Goal: Find specific page/section: Find specific page/section

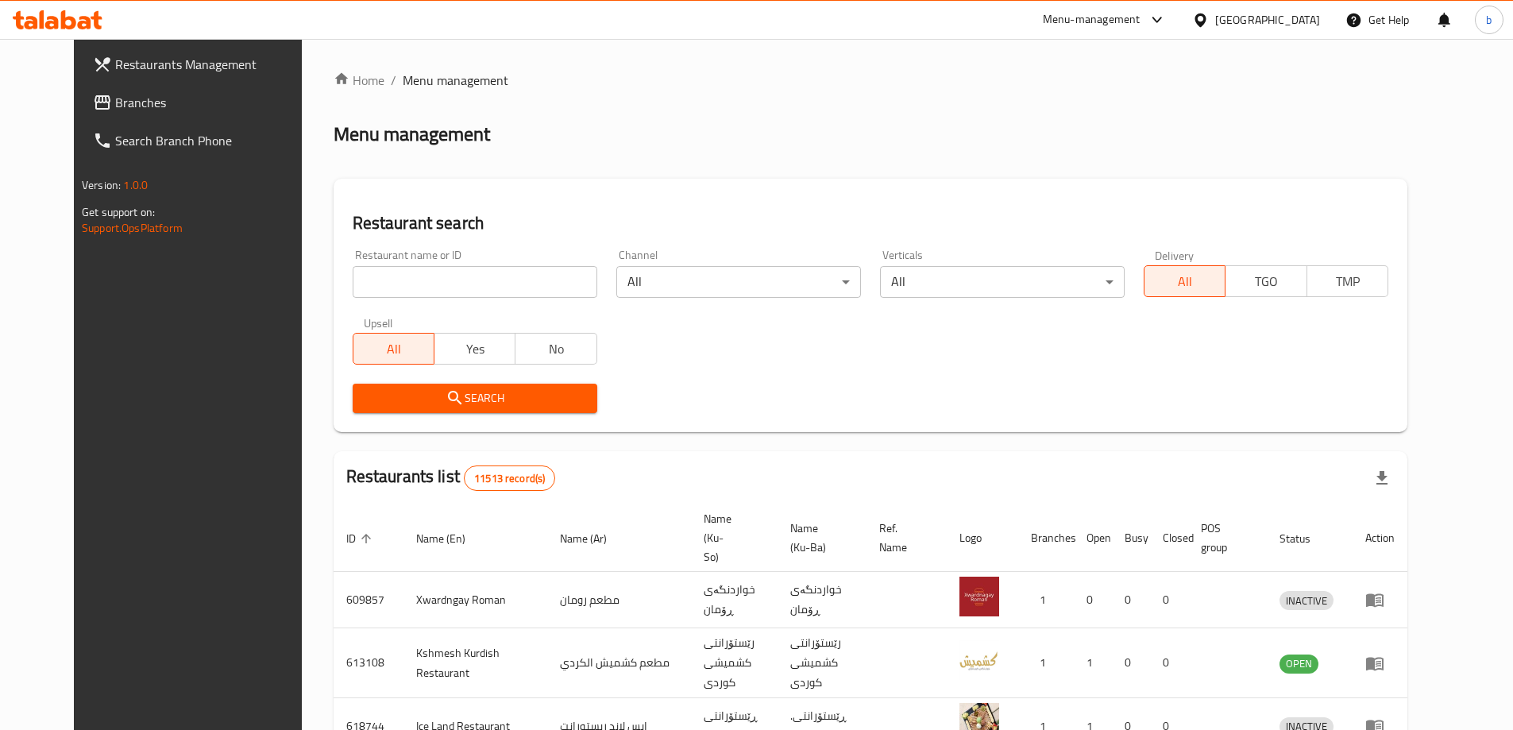
click at [115, 108] on span "Branches" at bounding box center [214, 102] width 199 height 19
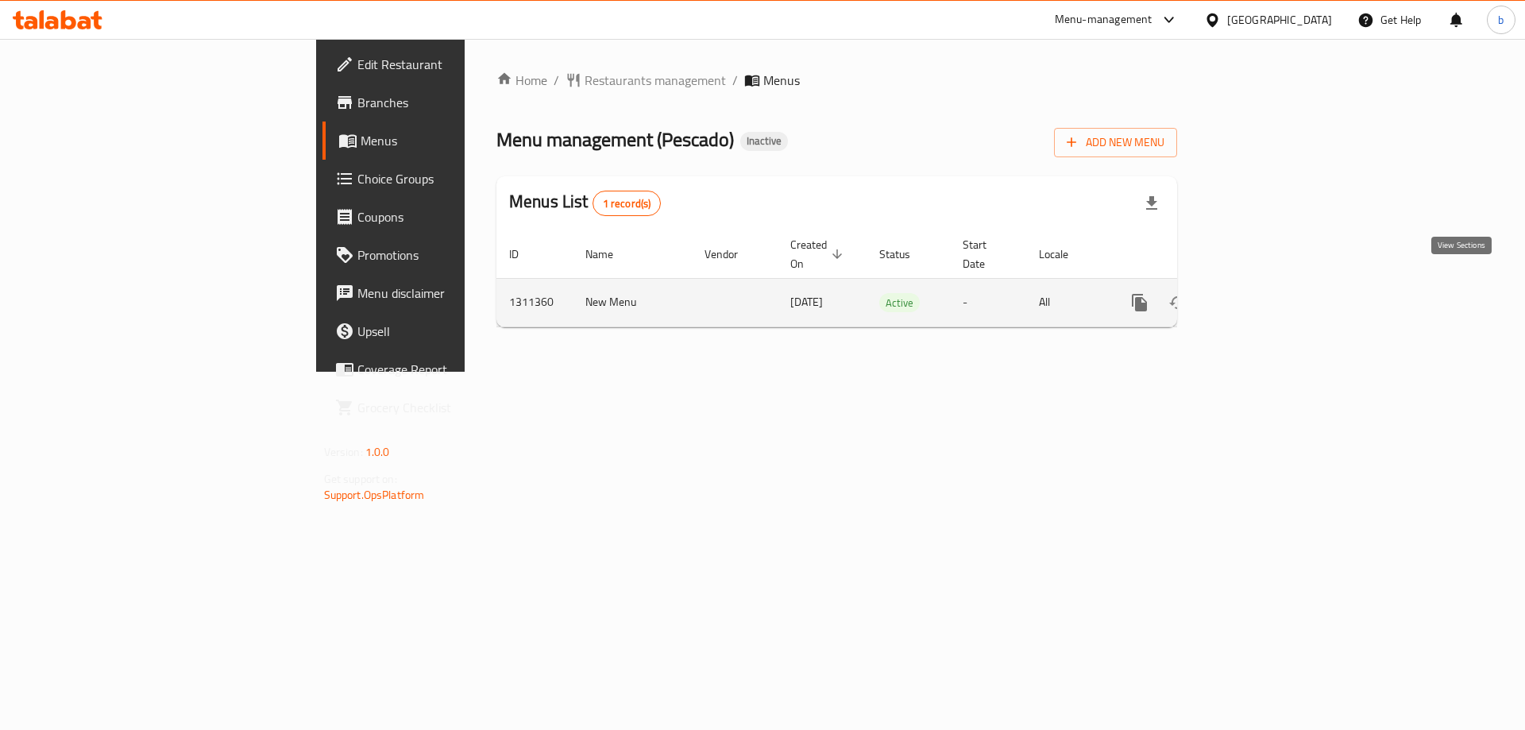
click at [1261, 295] on icon "enhanced table" at bounding box center [1254, 302] width 14 height 14
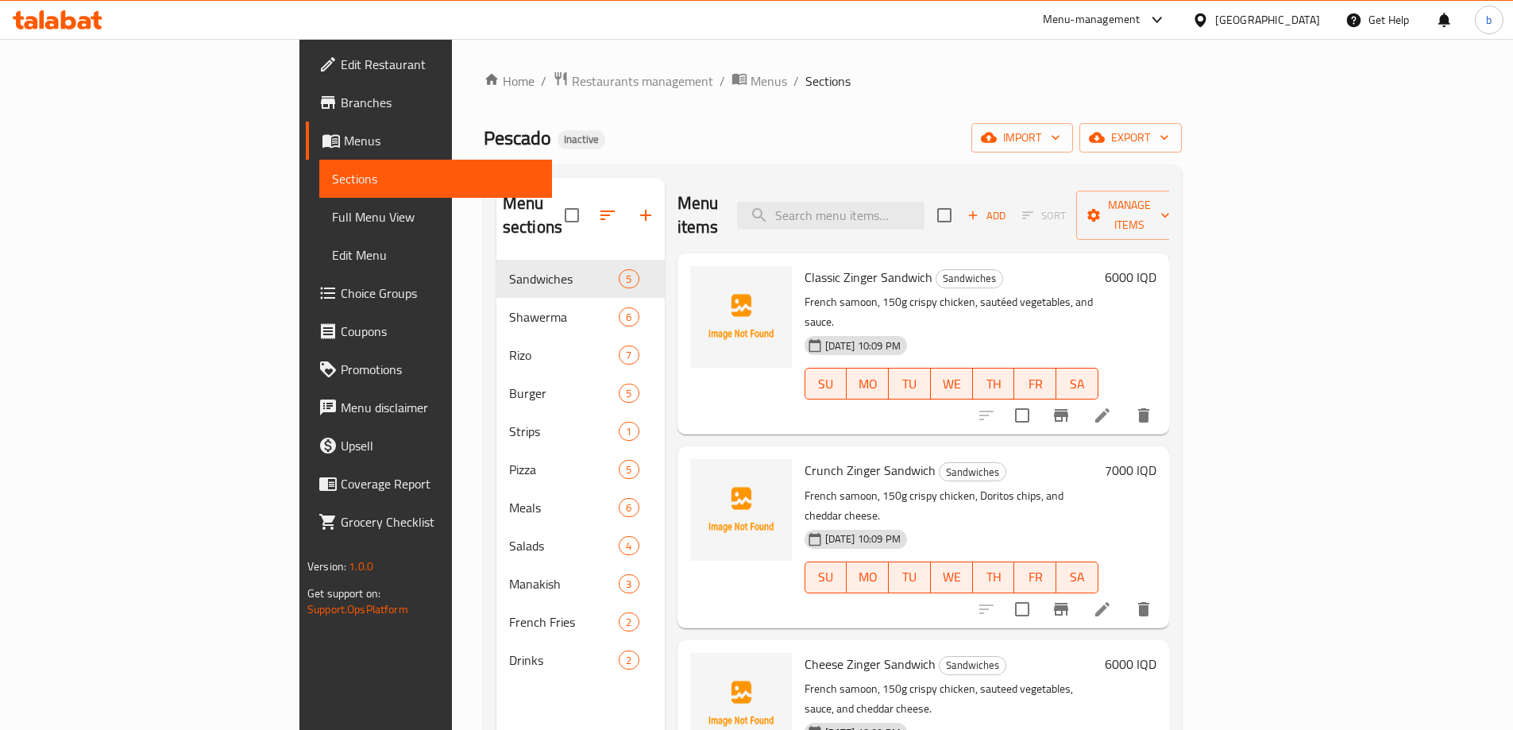
click at [332, 216] on span "Full Menu View" at bounding box center [435, 216] width 207 height 19
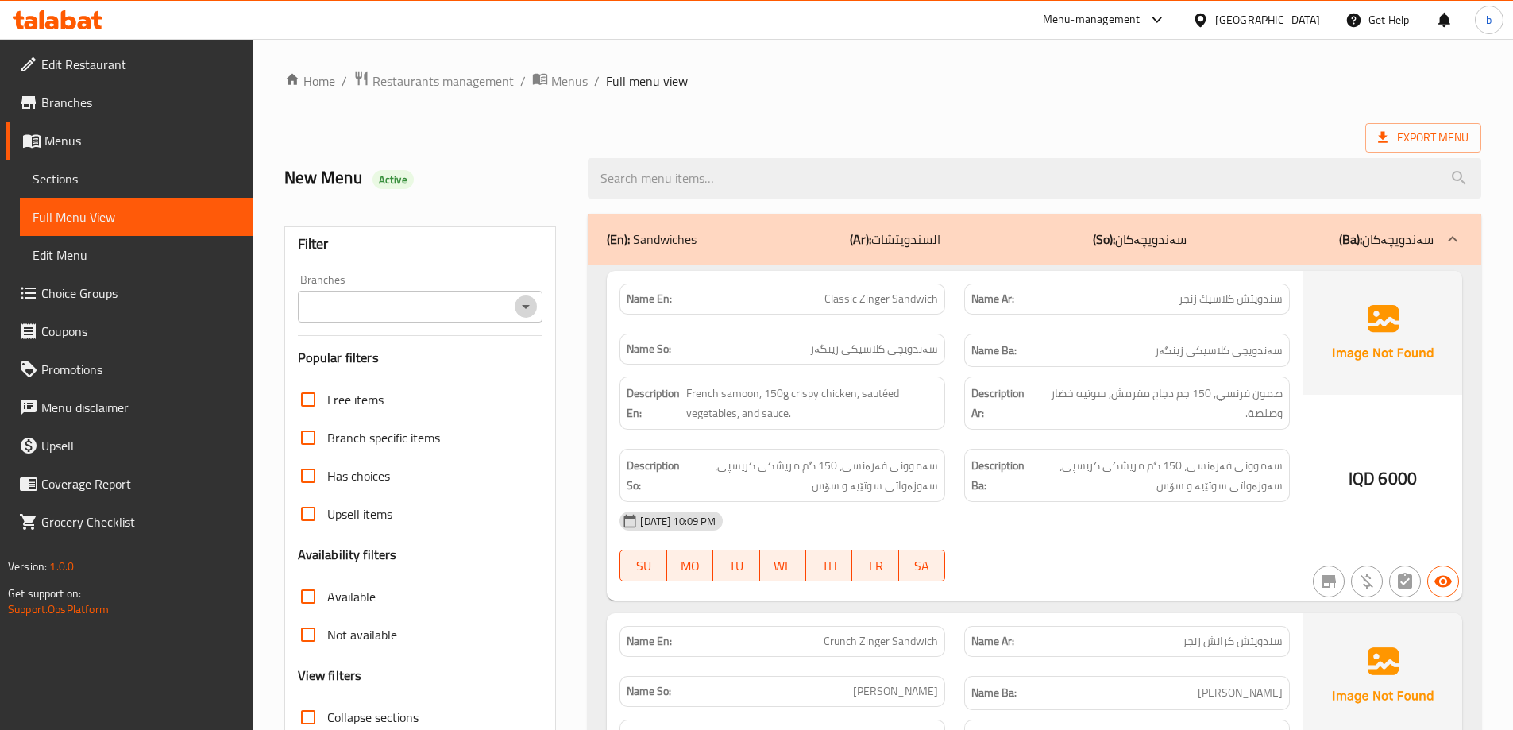
click at [531, 302] on icon "Open" at bounding box center [525, 306] width 19 height 19
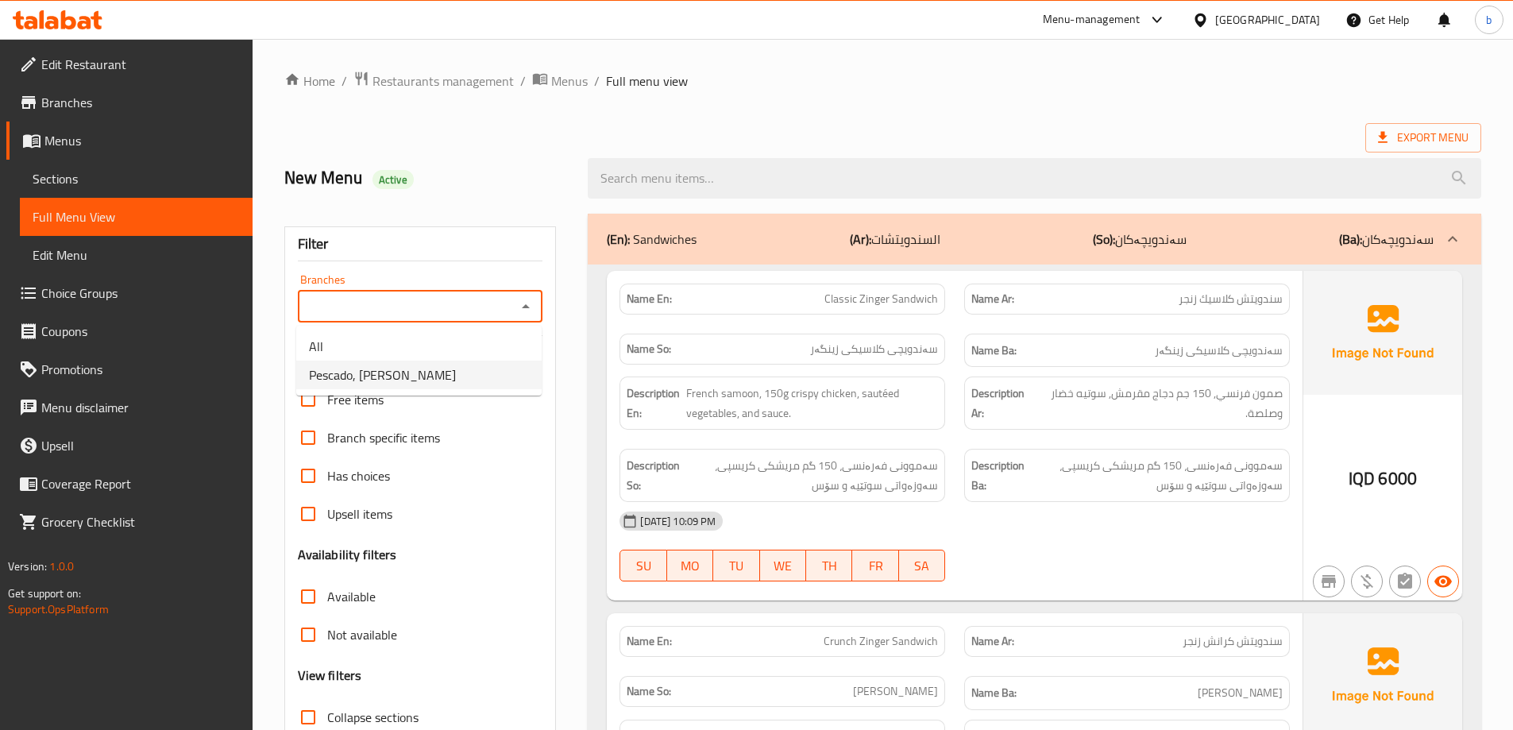
click at [338, 374] on span "Pescado, Al Wazeerya" at bounding box center [382, 374] width 147 height 19
type input "Pescado, Al Wazeerya"
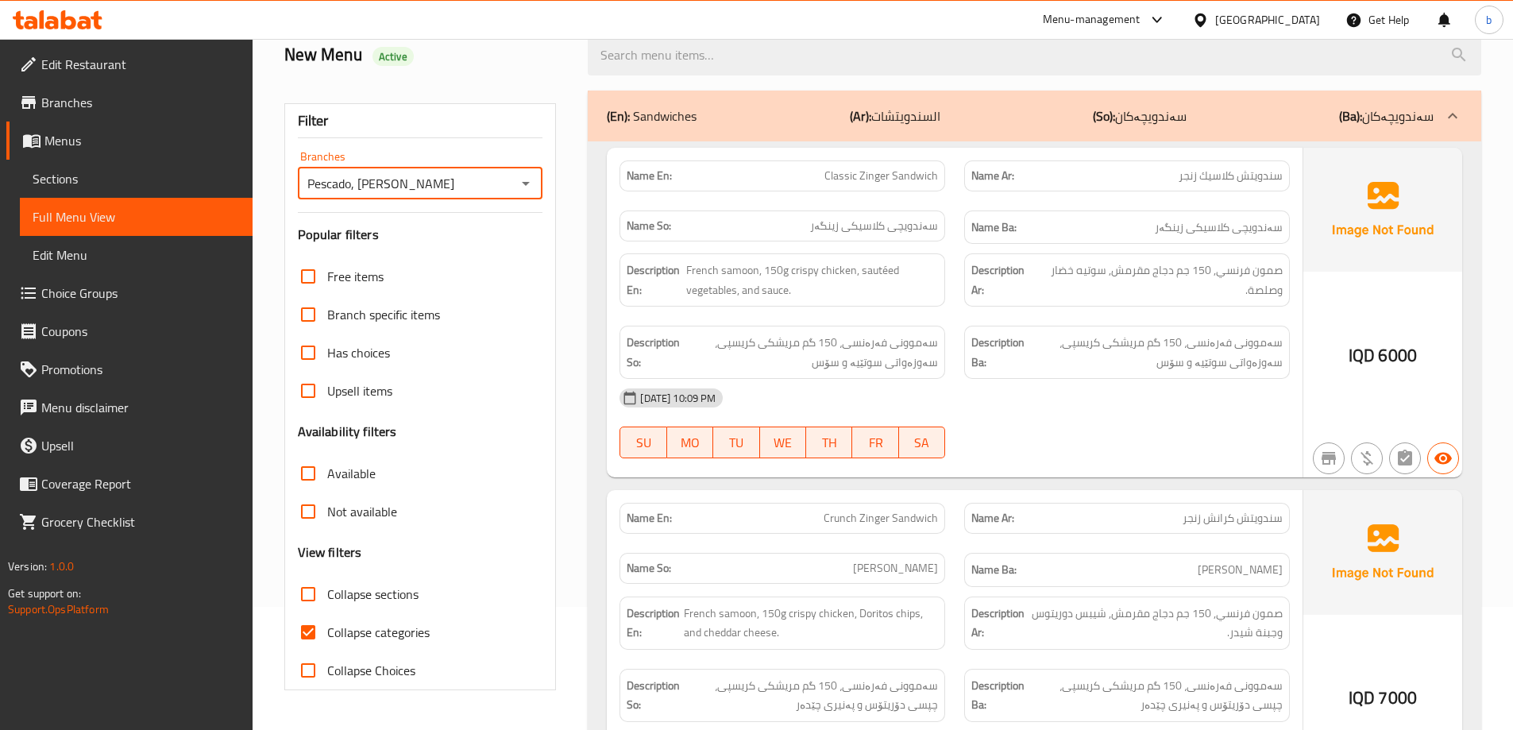
scroll to position [185, 0]
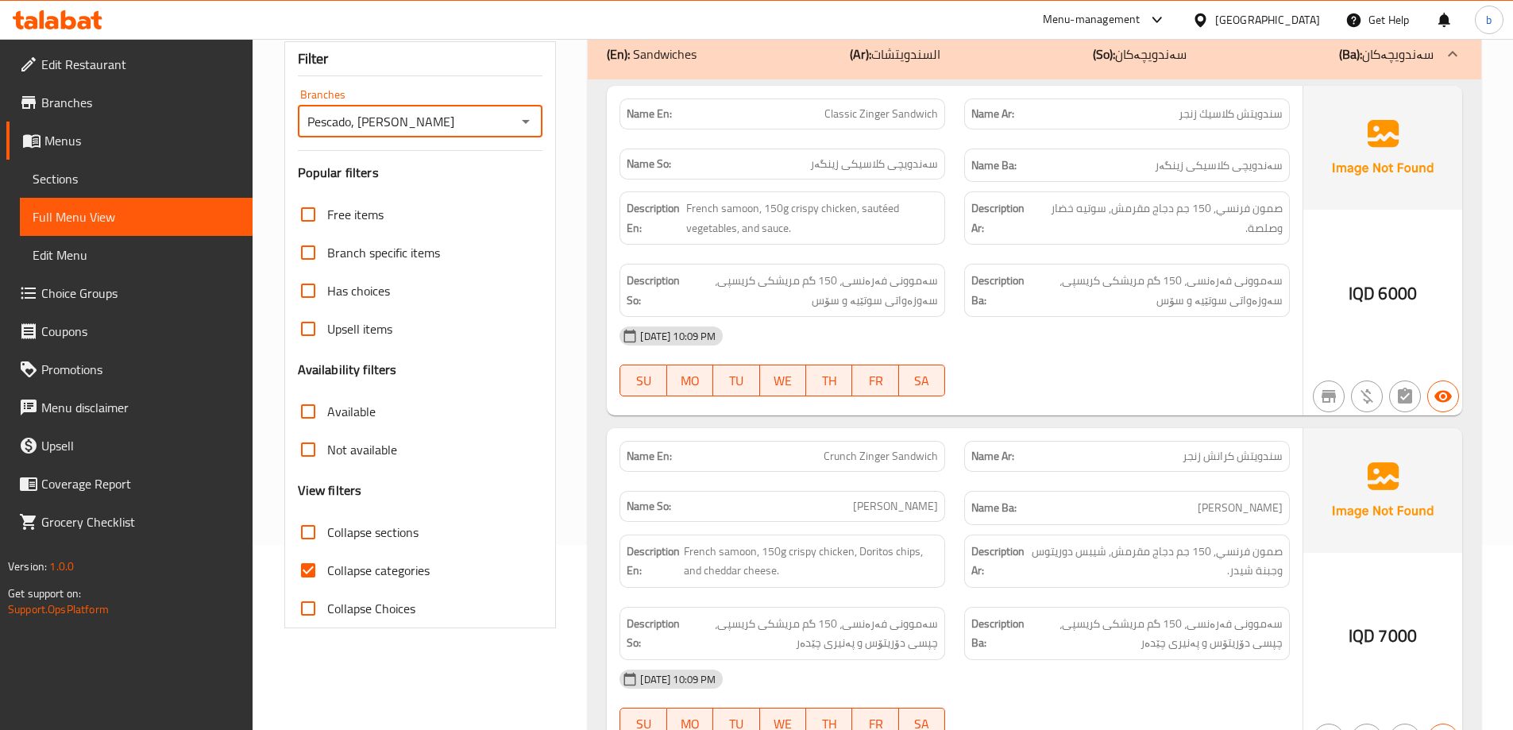
click at [311, 566] on input "Collapse categories" at bounding box center [308, 570] width 38 height 38
checkbox input "false"
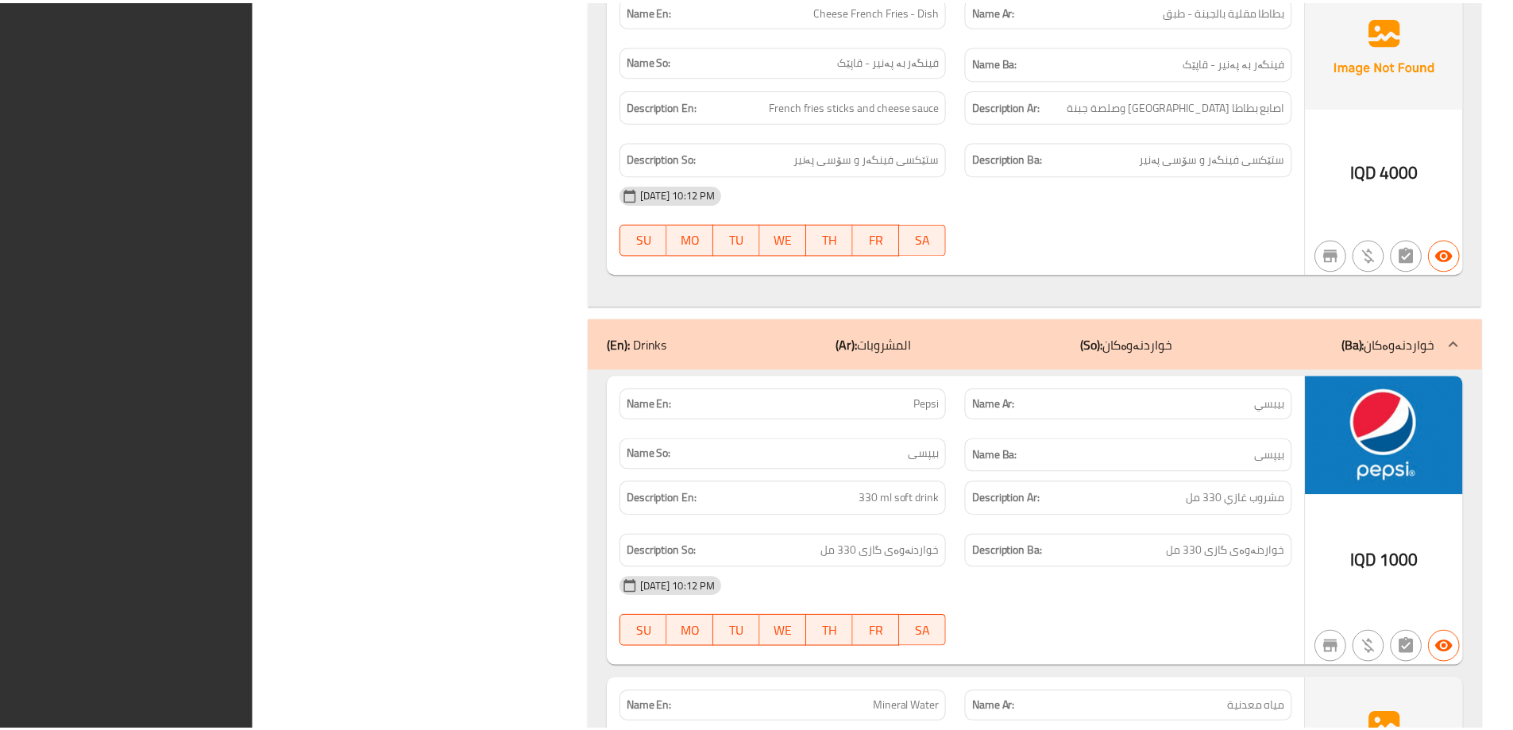
scroll to position [16247, 0]
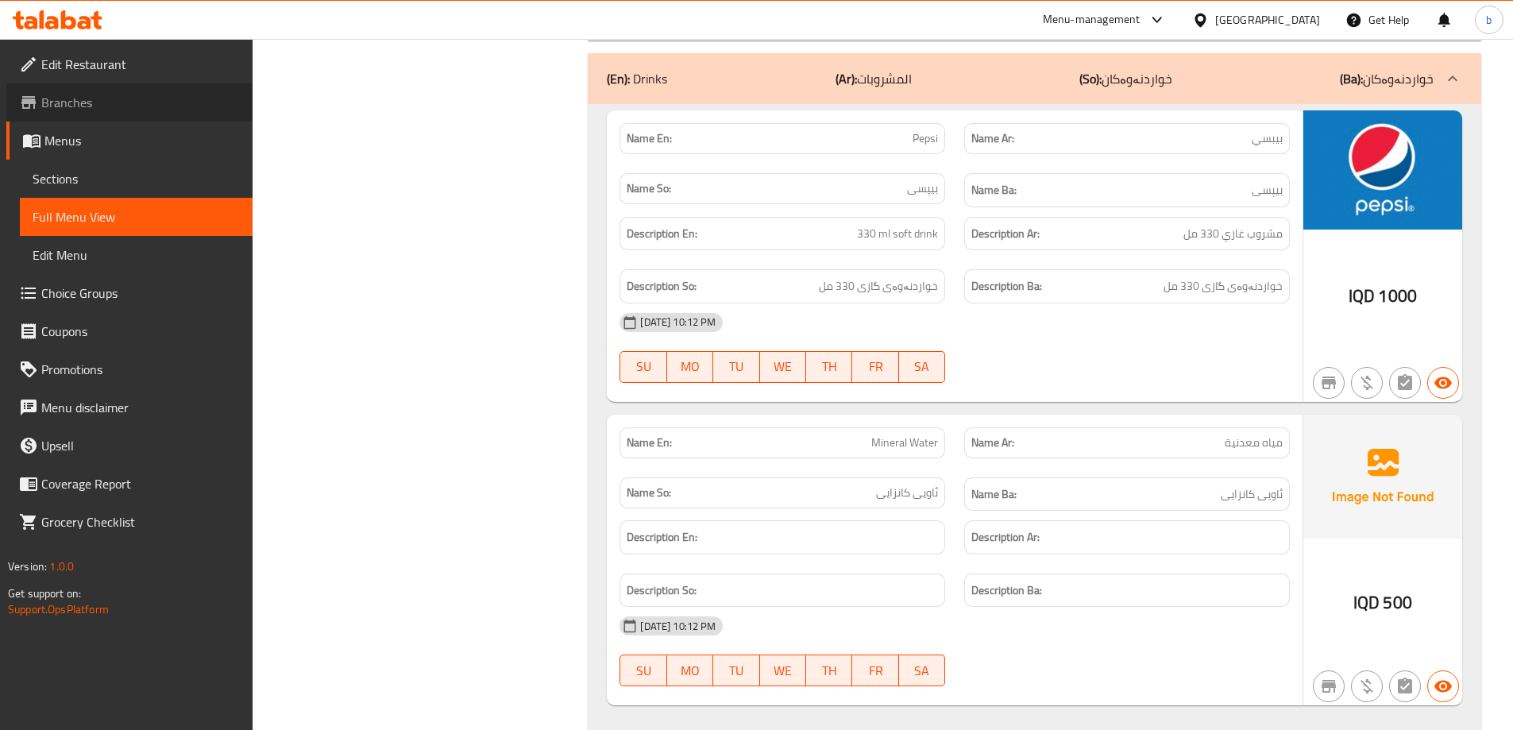
click at [118, 114] on link "Branches" at bounding box center [129, 102] width 246 height 38
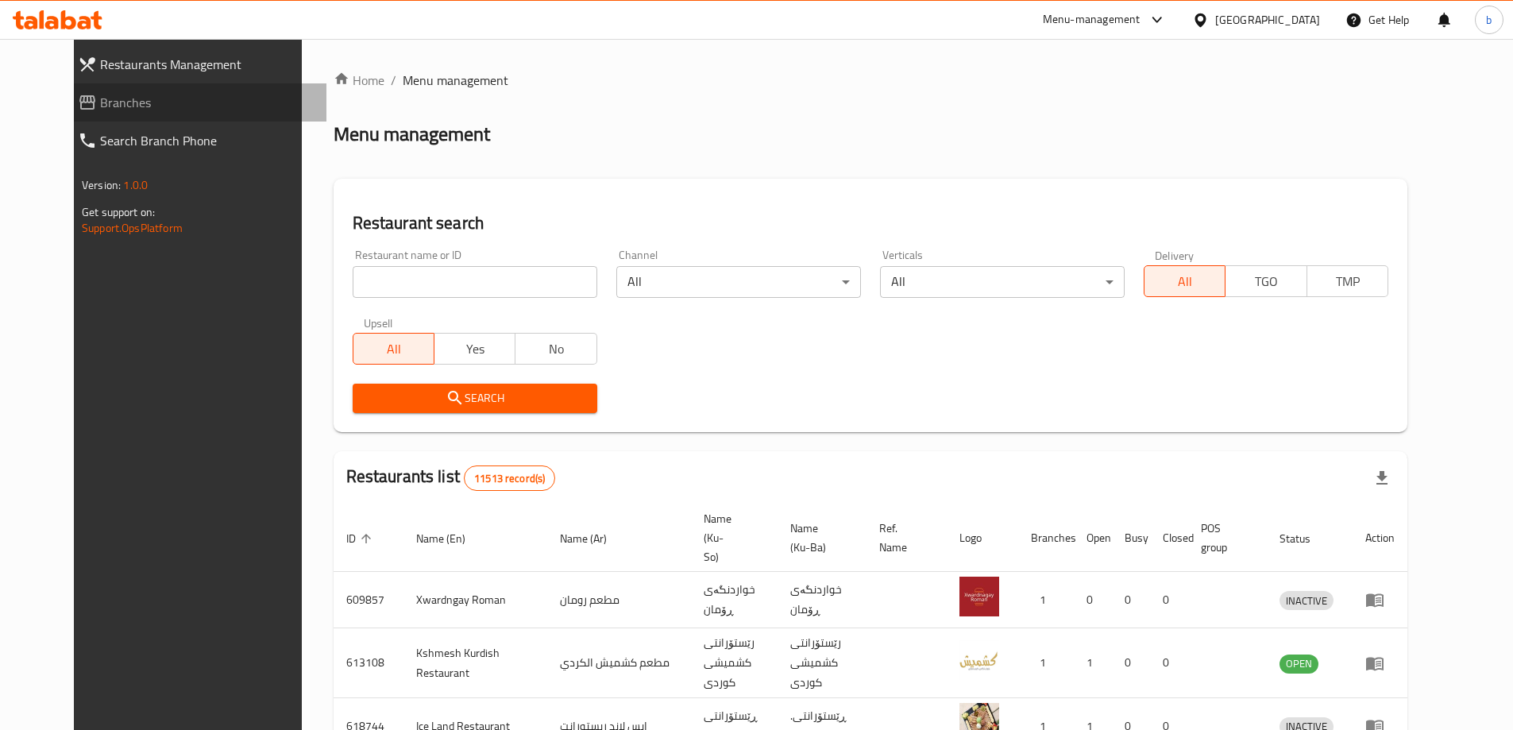
click at [191, 98] on span "Branches" at bounding box center [207, 102] width 214 height 19
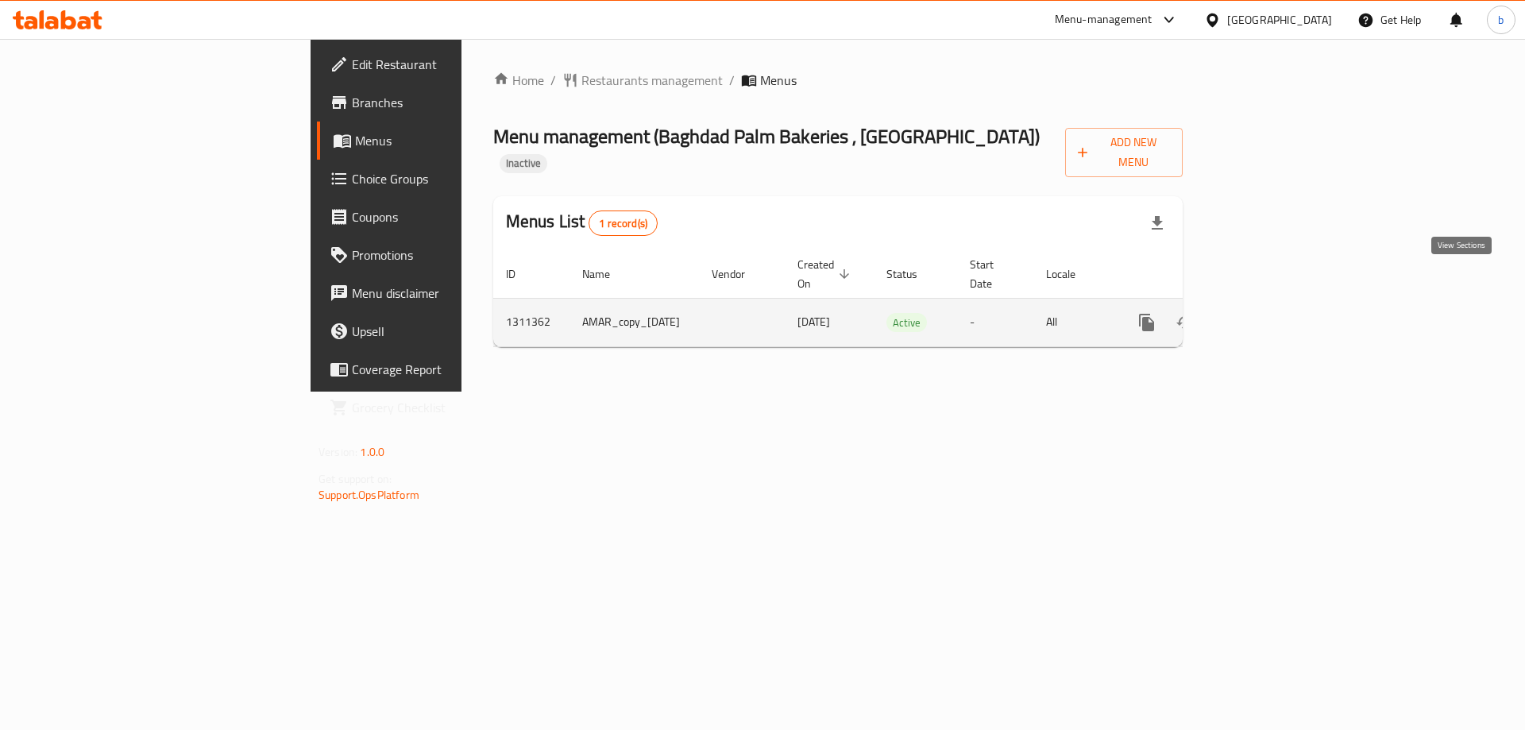
click at [1280, 303] on link "enhanced table" at bounding box center [1261, 322] width 38 height 38
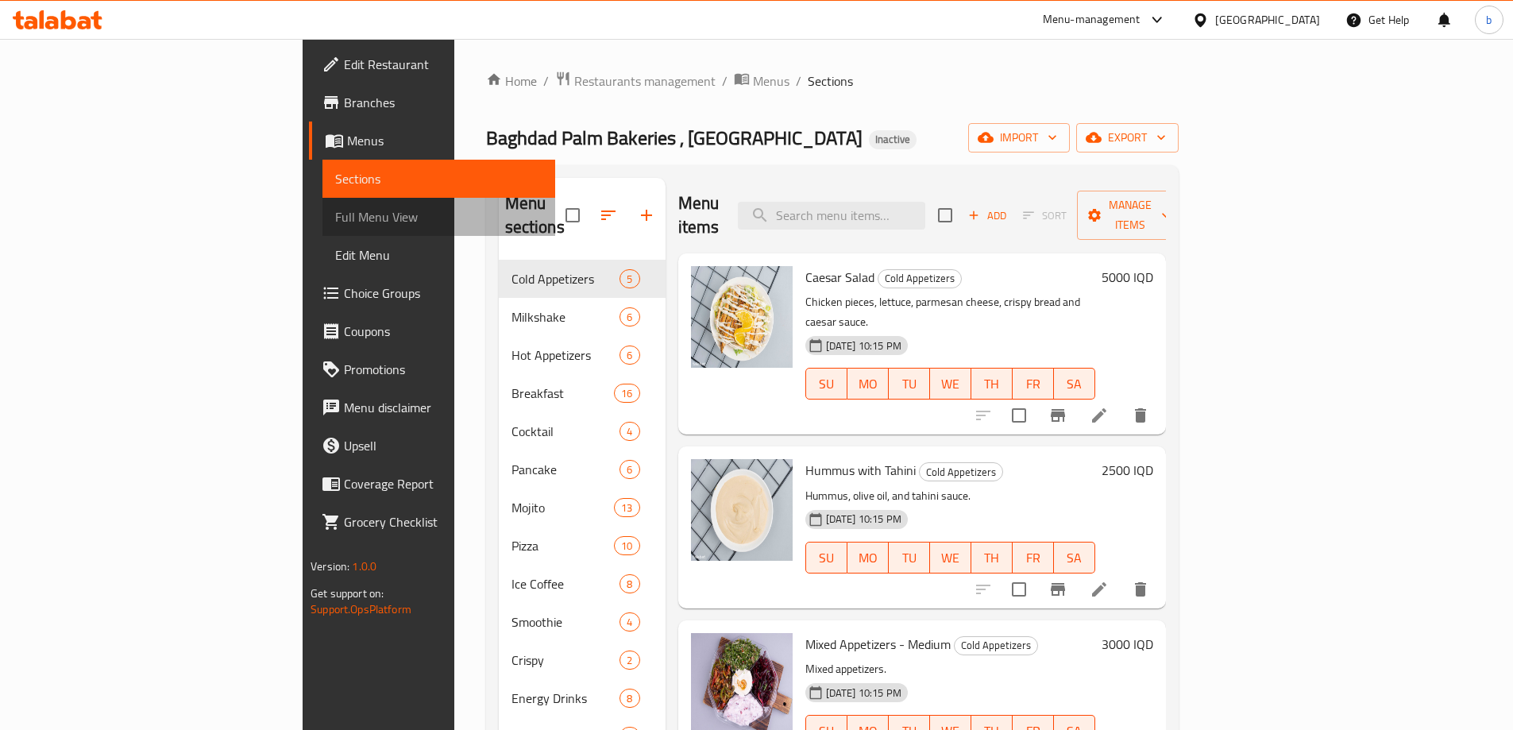
click at [335, 217] on span "Full Menu View" at bounding box center [438, 216] width 207 height 19
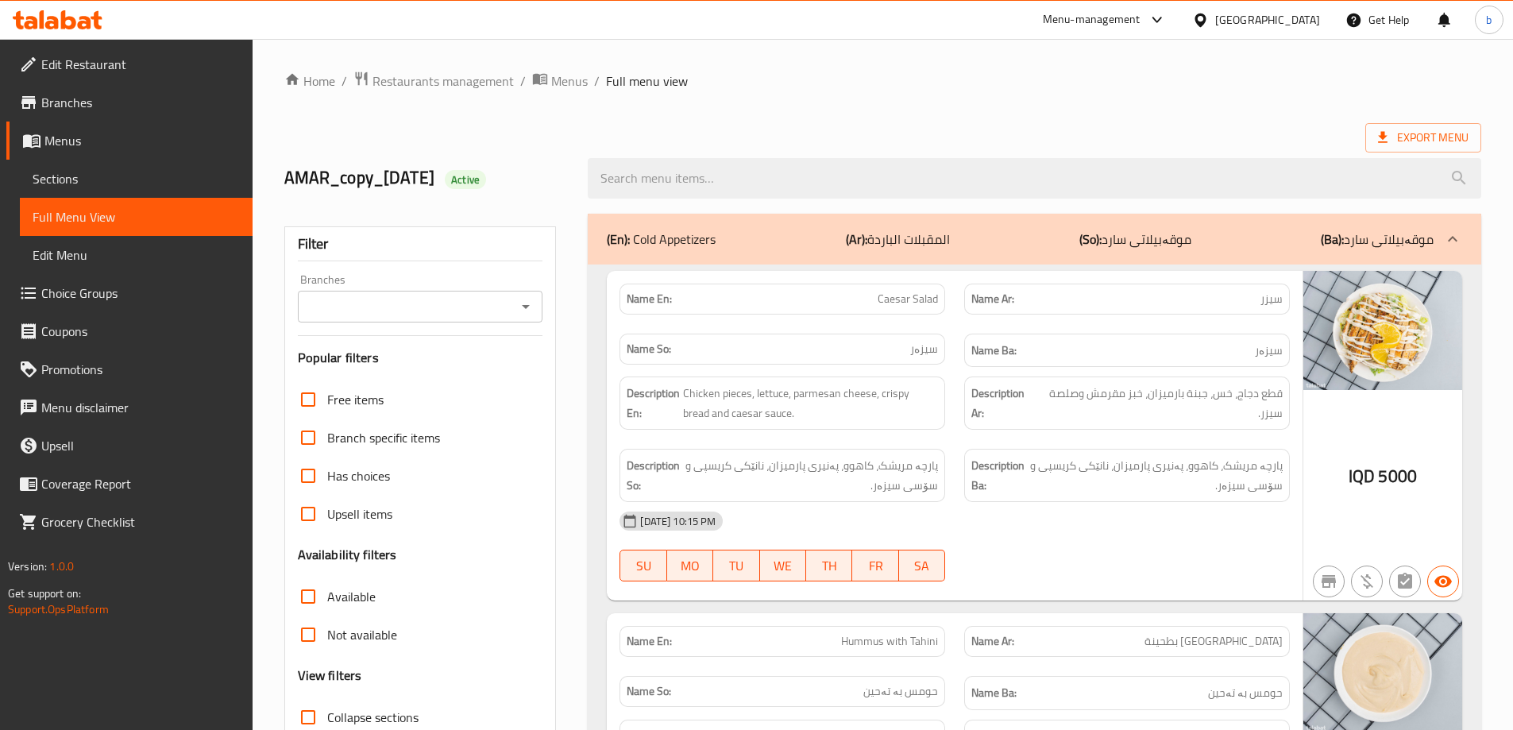
click at [515, 296] on div at bounding box center [525, 306] width 21 height 22
click at [530, 308] on icon "Open" at bounding box center [525, 306] width 19 height 19
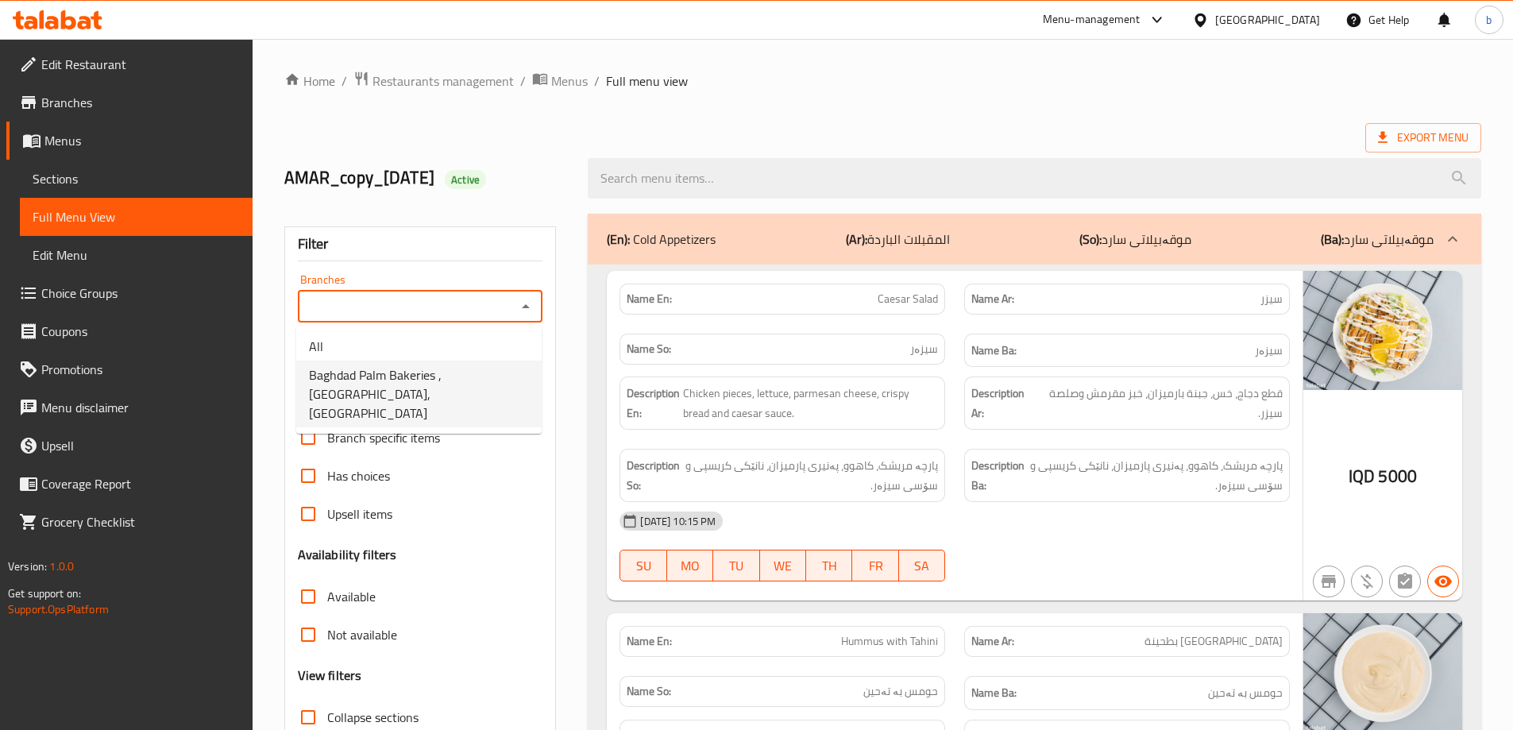
click at [446, 384] on span "Baghdad Palm Bakeries , [GEOGRAPHIC_DATA], [GEOGRAPHIC_DATA]" at bounding box center [419, 393] width 220 height 57
type input "Baghdad Palm Bakeries , [GEOGRAPHIC_DATA], [GEOGRAPHIC_DATA]"
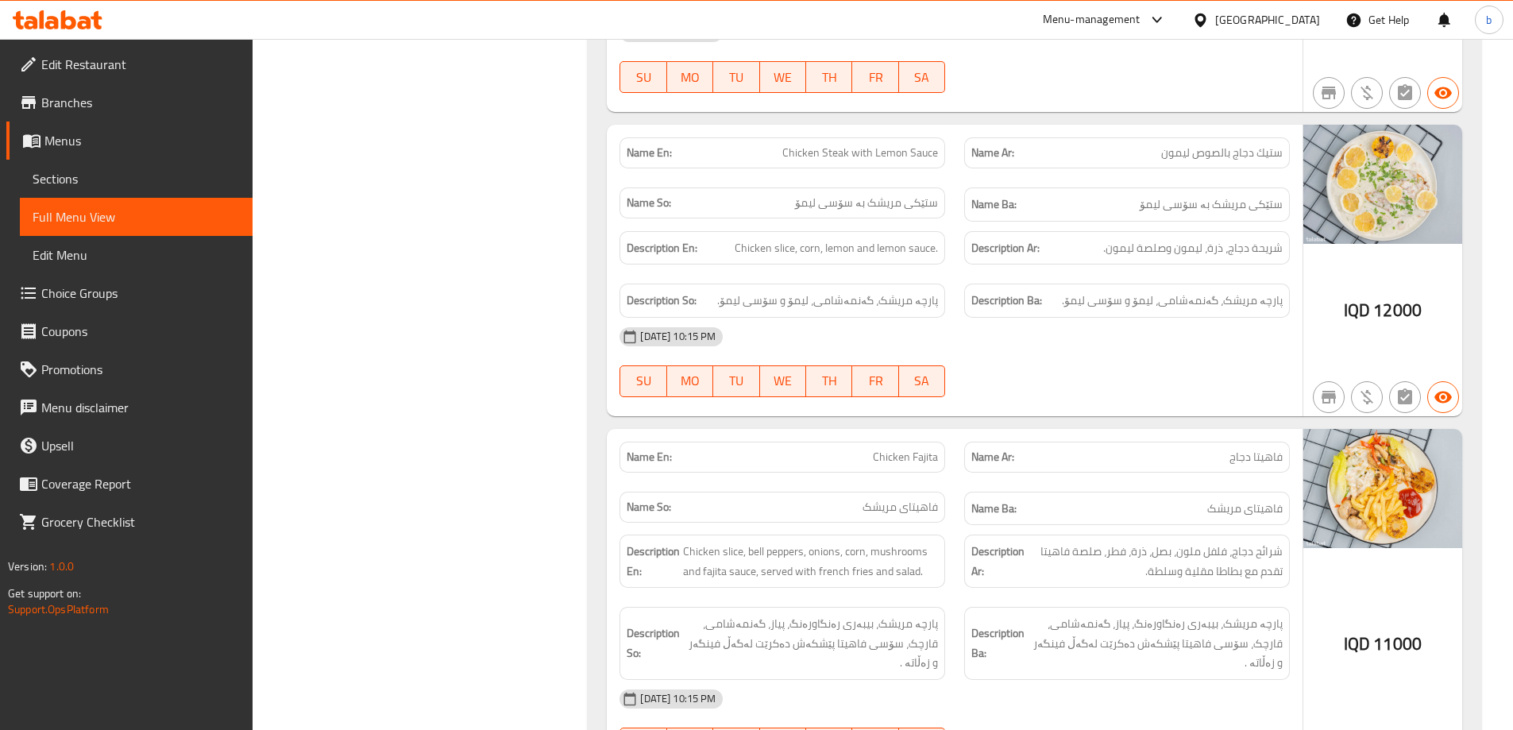
scroll to position [41389, 0]
